Goal: Task Accomplishment & Management: Complete application form

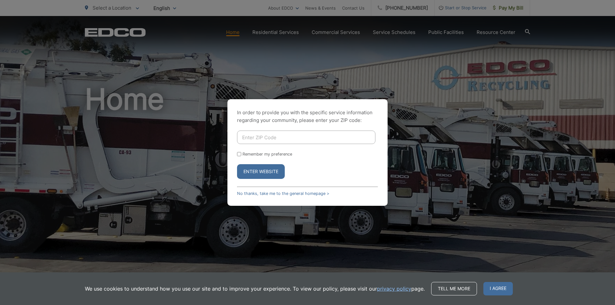
click at [267, 131] on input "Enter ZIP Code" at bounding box center [306, 137] width 138 height 13
type input "92101"
click at [237, 164] on button "Enter Website" at bounding box center [261, 171] width 48 height 15
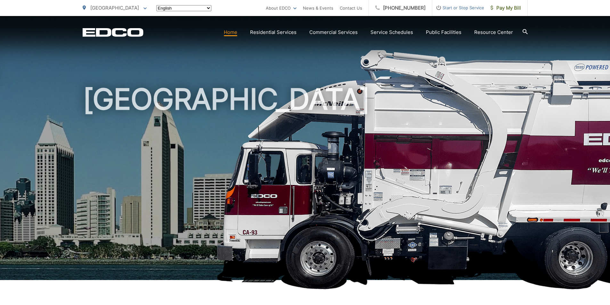
click at [445, 5] on span "Start or Stop Service" at bounding box center [458, 8] width 52 height 8
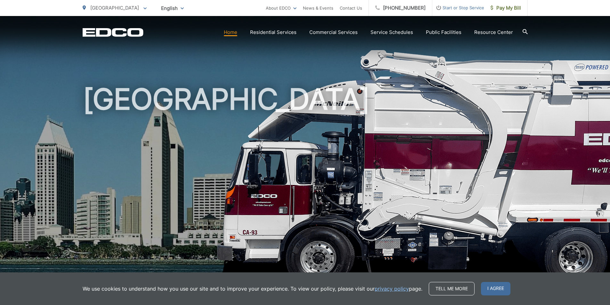
click at [468, 8] on span "Start or Stop Service" at bounding box center [458, 8] width 52 height 8
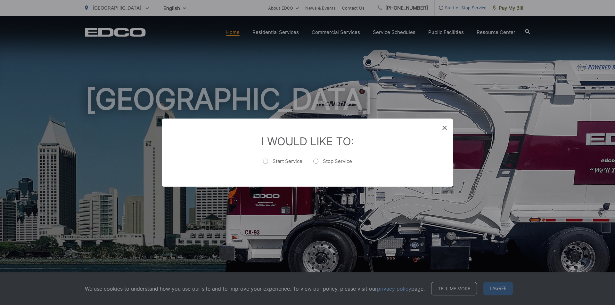
click at [318, 156] on li "I Would Like To: Start Service Stop Service" at bounding box center [308, 153] width 266 height 36
click at [318, 159] on label "Stop Service" at bounding box center [332, 164] width 39 height 13
radio input "true"
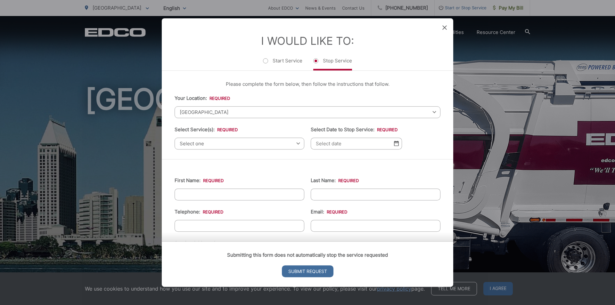
click at [285, 114] on span "[GEOGRAPHIC_DATA]" at bounding box center [308, 112] width 266 height 12
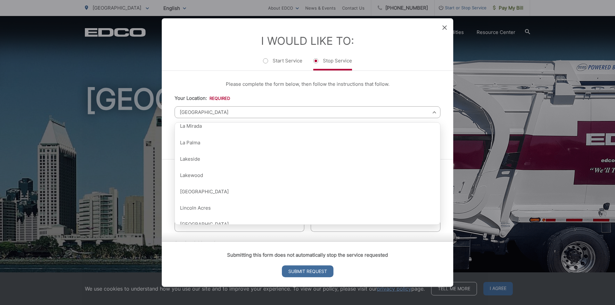
scroll to position [415, 0]
click at [192, 86] on p "Please complete the form below, then follow the instructions that follow." at bounding box center [308, 84] width 266 height 8
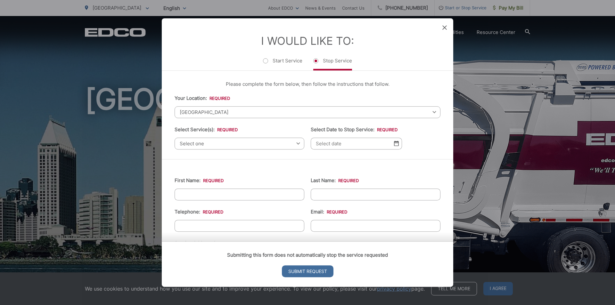
click at [217, 140] on span "Select one" at bounding box center [240, 144] width 130 height 12
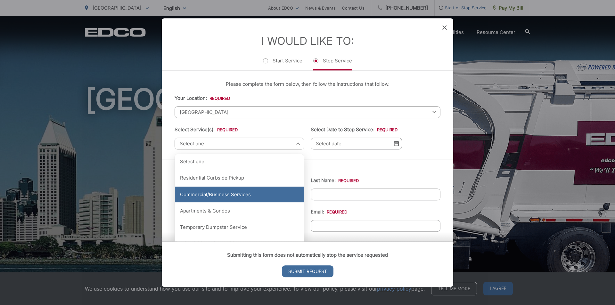
click at [219, 193] on div "Commercial/Business Services" at bounding box center [239, 195] width 129 height 16
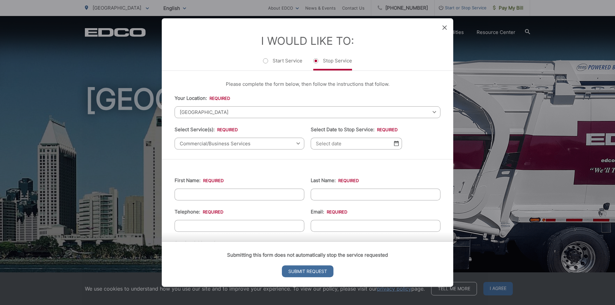
click at [394, 144] on img at bounding box center [396, 143] width 5 height 5
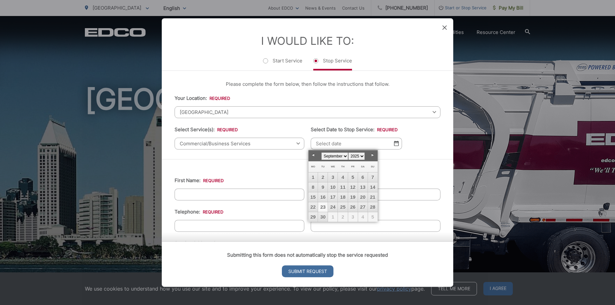
click at [325, 208] on link "23" at bounding box center [323, 207] width 10 height 10
type input "[DATE]"
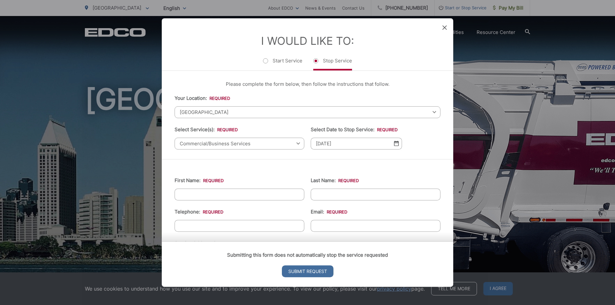
click at [254, 194] on input "First Name: *" at bounding box center [240, 195] width 130 height 12
click at [256, 192] on input "First Name: *" at bounding box center [240, 195] width 130 height 12
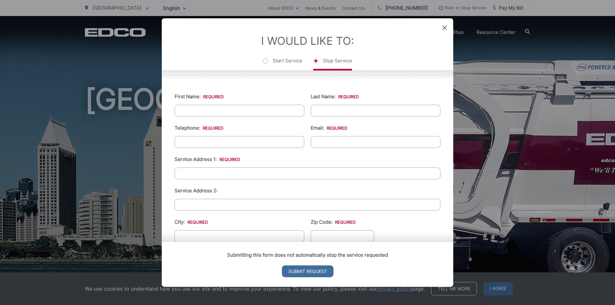
scroll to position [85, 0]
type input "CALIFORNIAS BEST"
type input "CATERIN"
click at [264, 144] on input "(___) ___-____" at bounding box center [240, 142] width 130 height 12
type input "[PHONE_NUMBER]"
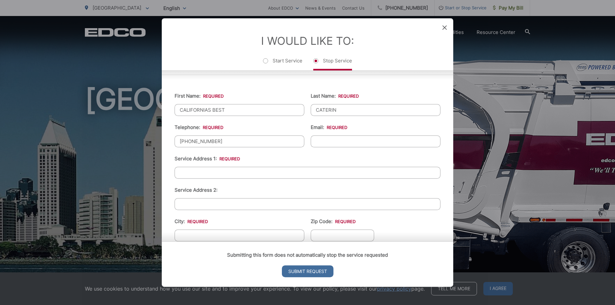
click at [331, 137] on input "Email: *" at bounding box center [376, 142] width 130 height 12
type input "[EMAIL_ADDRESS][DOMAIN_NAME]"
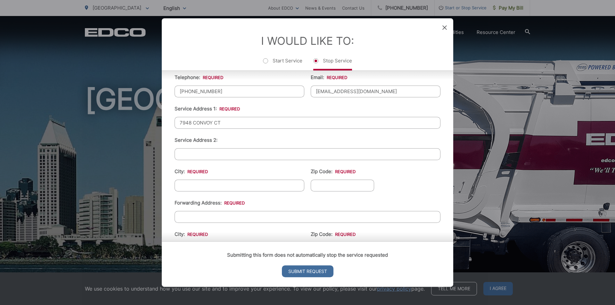
scroll to position [149, 0]
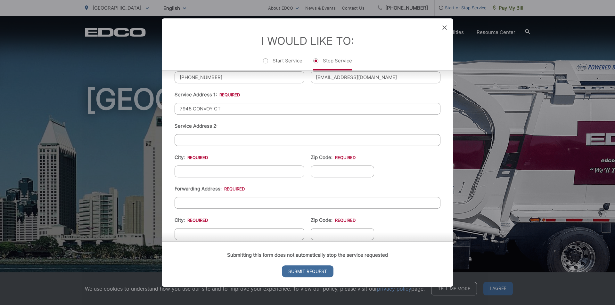
type input "7948 CONVOY CT"
click at [255, 166] on input "City: *" at bounding box center [240, 172] width 130 height 12
type input "[GEOGRAPHIC_DATA]"
type input "92111"
click at [243, 197] on input "Forwarding Address: *" at bounding box center [308, 203] width 266 height 12
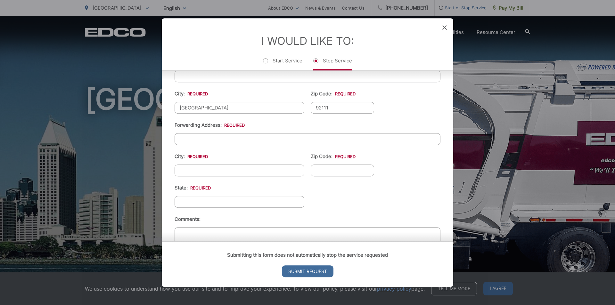
scroll to position [245, 0]
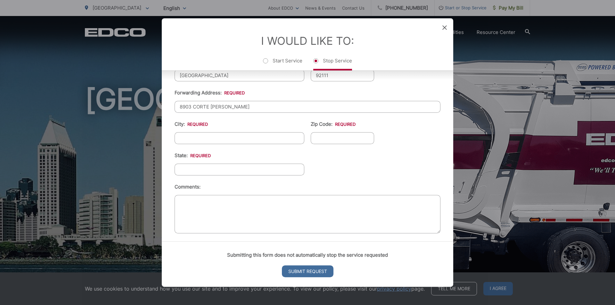
type input "8903 CORTE [PERSON_NAME]"
type input "[GEOGRAPHIC_DATA]"
type input "91977"
type input "X"
type input "CA"
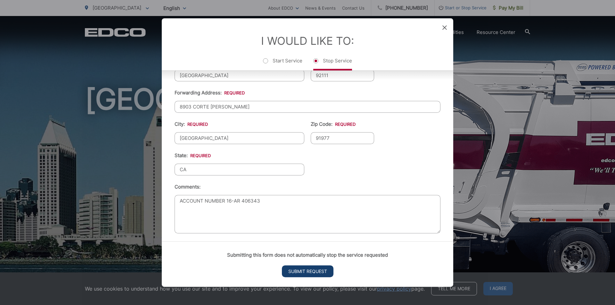
type textarea "ACCOUNT NUMBER 16-AR 406343"
click at [305, 273] on input "Submit Request" at bounding box center [308, 272] width 52 height 12
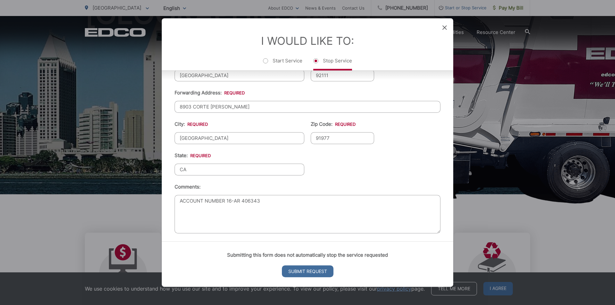
scroll to position [0, 0]
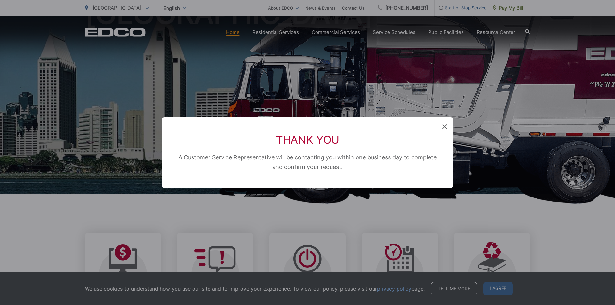
click at [443, 125] on icon at bounding box center [444, 127] width 4 height 4
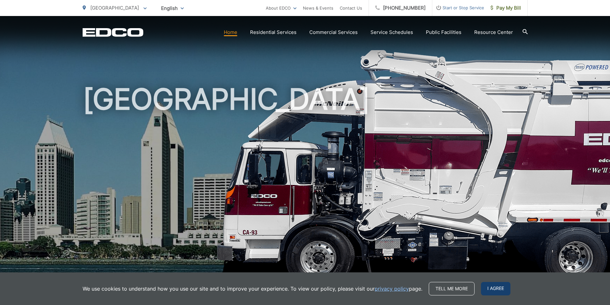
click at [485, 288] on span "I agree" at bounding box center [495, 288] width 29 height 13
